Goal: Navigation & Orientation: Find specific page/section

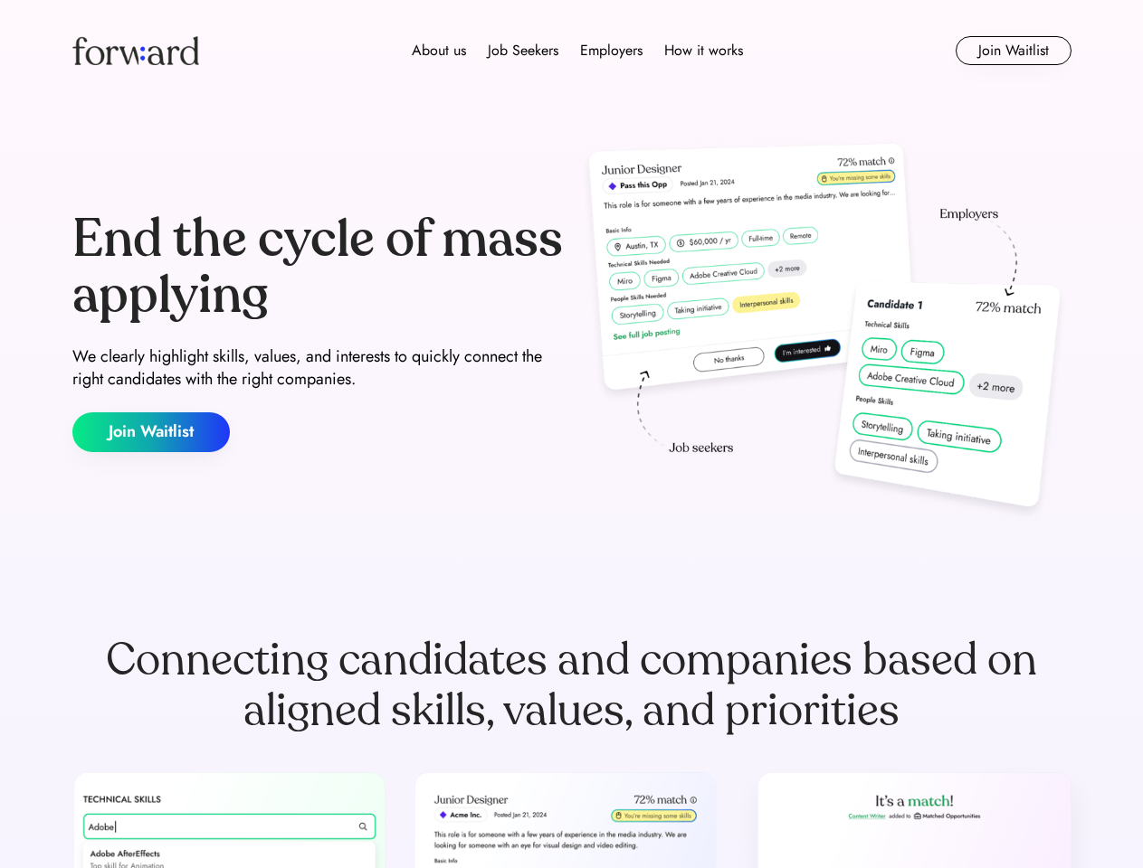
click at [571, 434] on div "End the cycle of mass applying We clearly highlight skills, values, and interes…" at bounding box center [571, 332] width 999 height 389
click at [572, 51] on div "About us Job Seekers Employers How it works" at bounding box center [577, 51] width 713 height 22
click at [136, 51] on img at bounding box center [135, 50] width 127 height 29
click at [577, 51] on div "About us Job Seekers Employers How it works" at bounding box center [577, 51] width 713 height 22
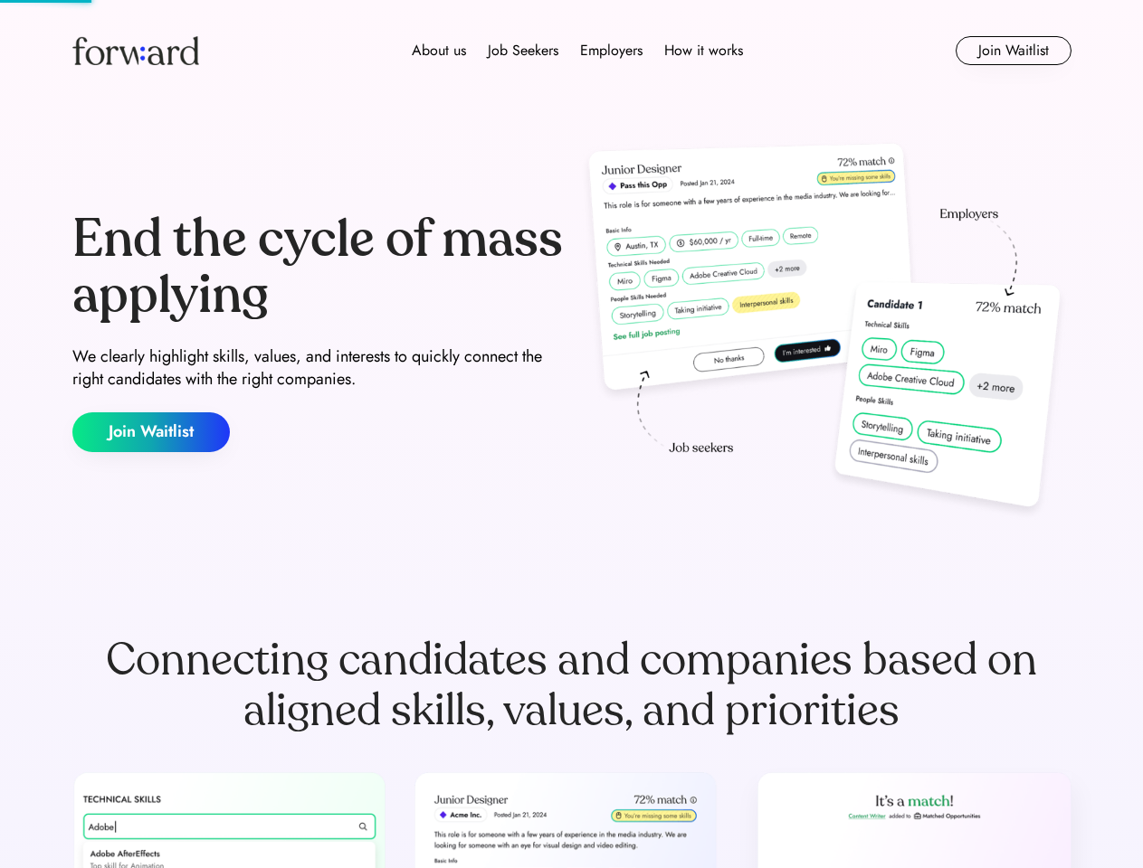
click at [439, 51] on div "About us" at bounding box center [439, 51] width 54 height 22
click at [523, 51] on div "Job Seekers" at bounding box center [523, 51] width 71 height 22
